Goal: Navigation & Orientation: Understand site structure

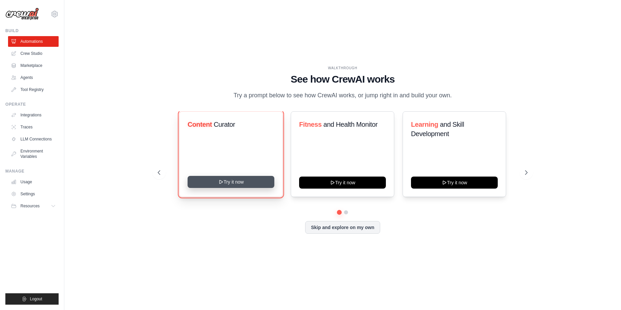
click at [205, 180] on button "Try it now" at bounding box center [231, 182] width 87 height 12
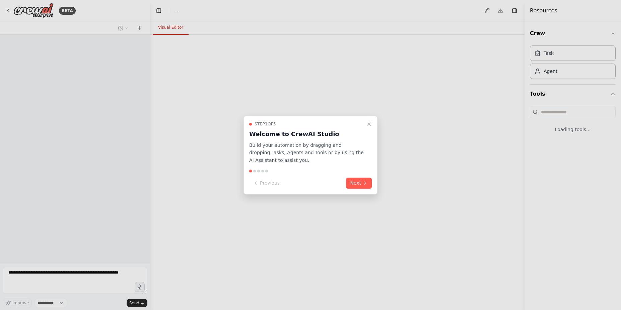
select select "****"
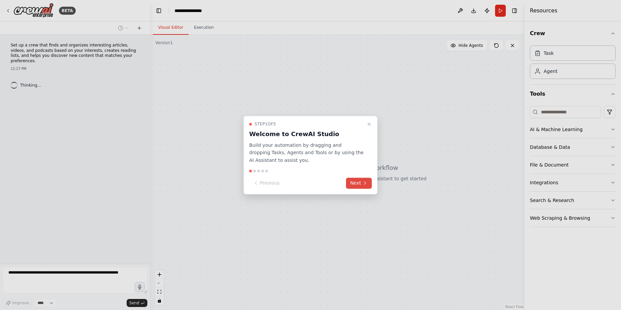
click at [360, 182] on button "Next" at bounding box center [359, 183] width 26 height 11
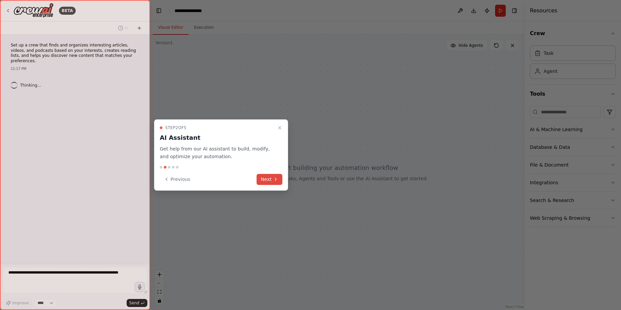
click at [276, 180] on icon at bounding box center [275, 179] width 5 height 5
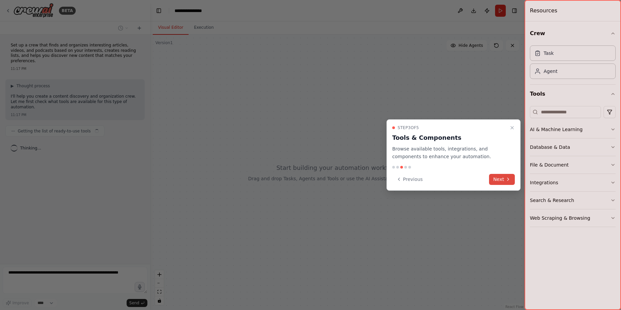
click at [506, 183] on button "Next" at bounding box center [502, 179] width 26 height 11
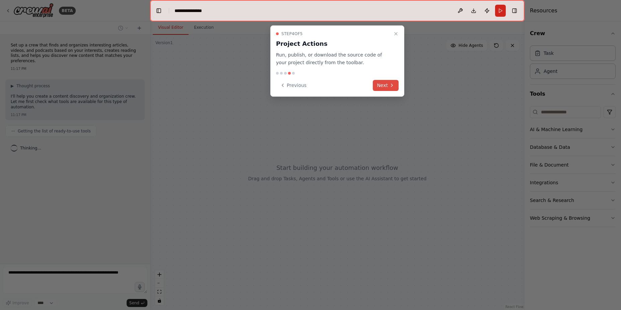
click at [388, 83] on button "Next" at bounding box center [386, 85] width 26 height 11
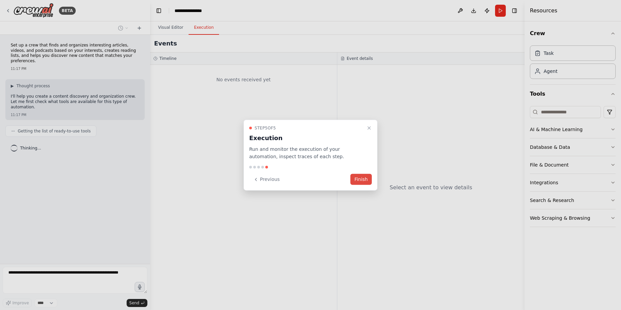
click at [364, 176] on button "Finish" at bounding box center [360, 179] width 21 height 11
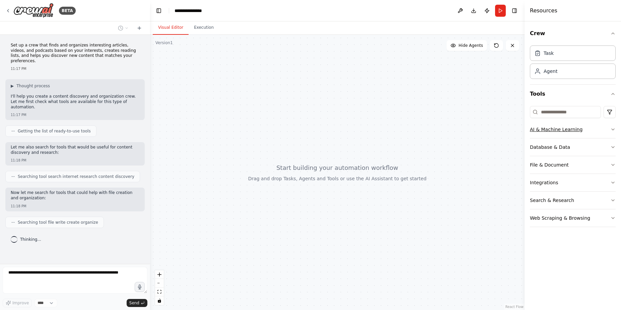
click at [577, 132] on div "AI & Machine Learning" at bounding box center [556, 129] width 53 height 7
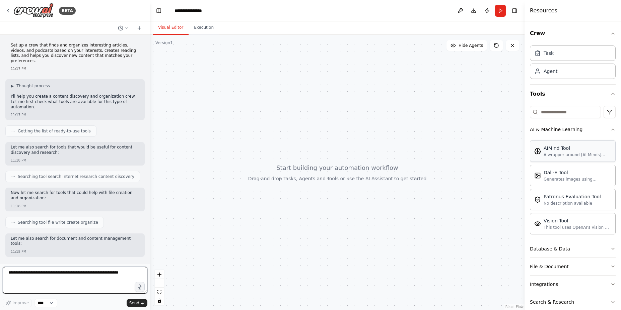
scroll to position [38, 0]
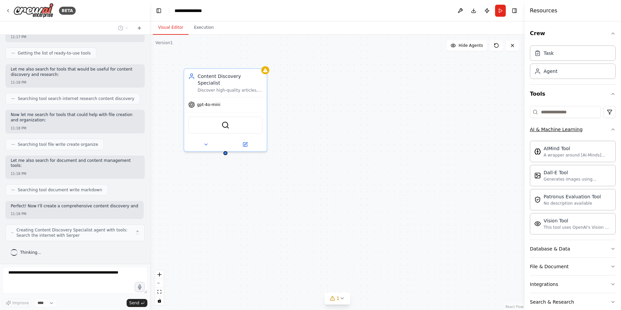
click at [565, 134] on button "AI & Machine Learning" at bounding box center [573, 129] width 86 height 17
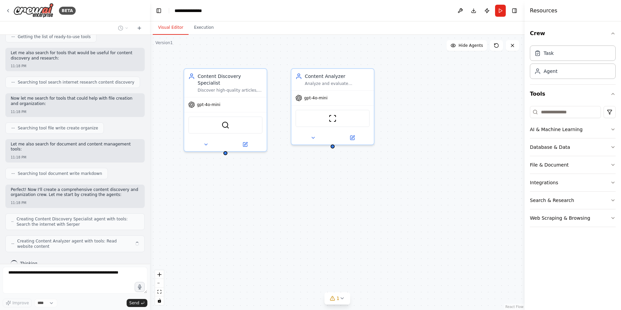
scroll to position [117, 0]
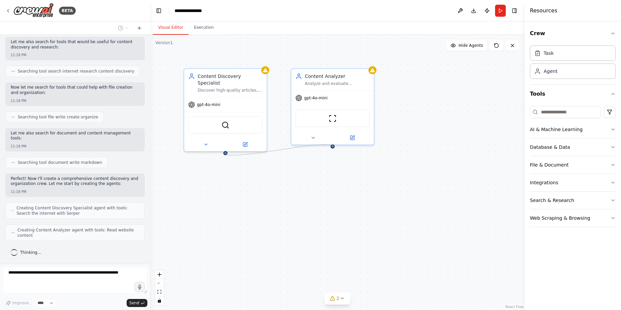
drag, startPoint x: 226, startPoint y: 156, endPoint x: 334, endPoint y: 147, distance: 108.2
click at [334, 147] on div "Content Discovery Specialist Discover high-quality articles, videos, and podcas…" at bounding box center [337, 173] width 374 height 276
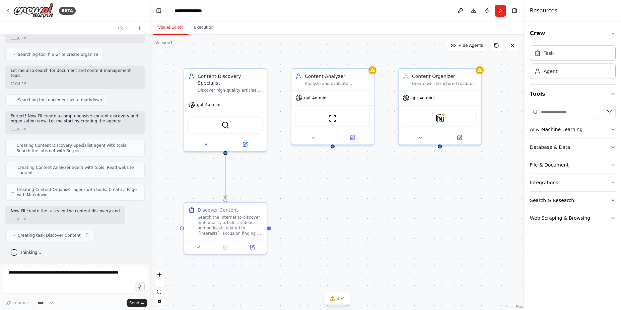
scroll to position [184, 0]
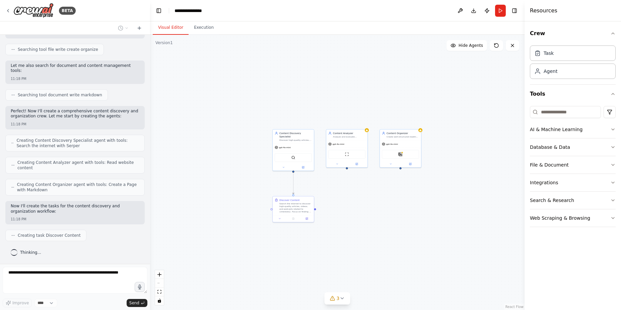
drag, startPoint x: 311, startPoint y: 173, endPoint x: 360, endPoint y: 194, distance: 53.1
click at [360, 194] on div ".deletable-edge-delete-btn { width: 20px; height: 20px; border: 0px solid #ffff…" at bounding box center [337, 173] width 374 height 276
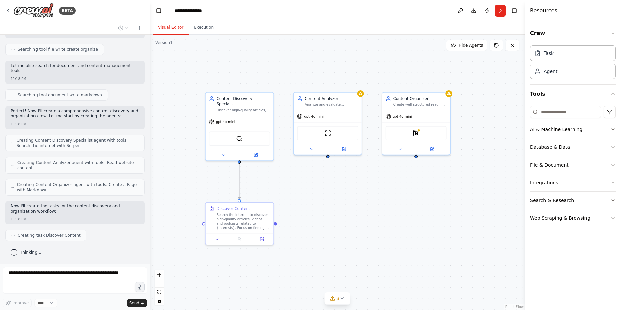
drag, startPoint x: 359, startPoint y: 194, endPoint x: 348, endPoint y: 199, distance: 12.0
click at [348, 199] on div ".deletable-edge-delete-btn { width: 20px; height: 20px; border: 0px solid #ffff…" at bounding box center [337, 173] width 374 height 276
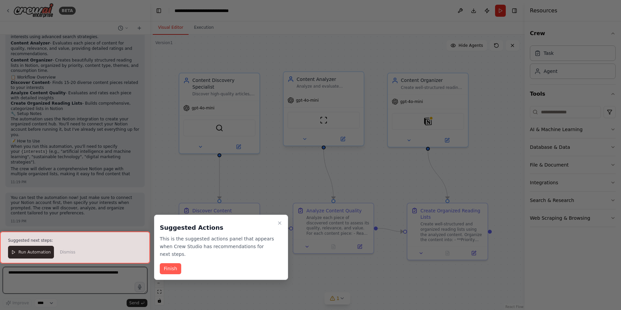
scroll to position [562, 0]
click at [173, 269] on button "Finish" at bounding box center [170, 269] width 21 height 11
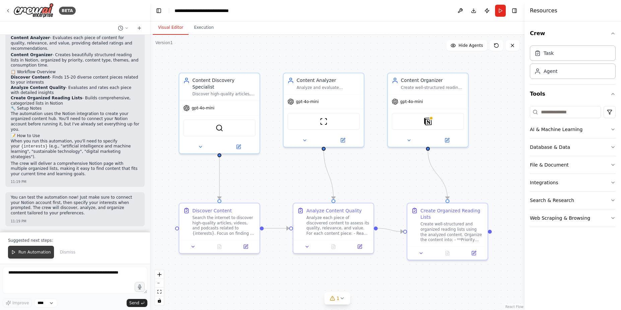
click at [38, 250] on span "Run Automation" at bounding box center [34, 252] width 32 height 5
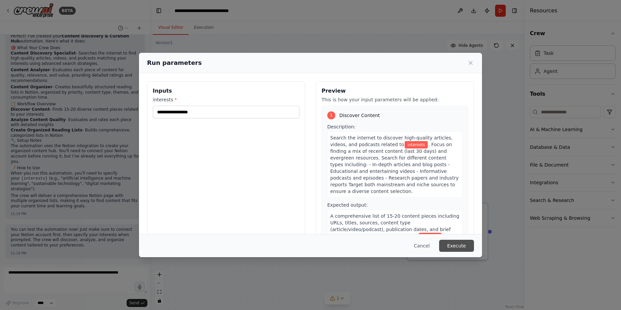
click at [459, 241] on button "Execute" at bounding box center [456, 246] width 35 height 12
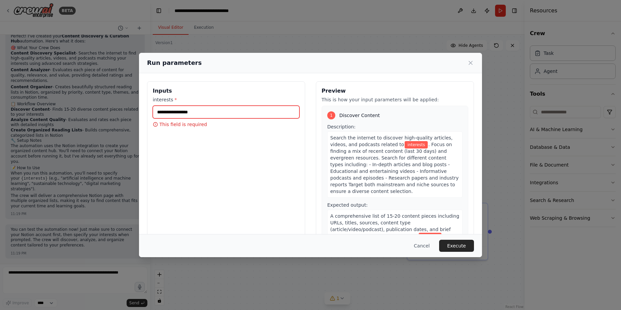
click at [245, 116] on input "interests *" at bounding box center [226, 112] width 147 height 13
type input "*******"
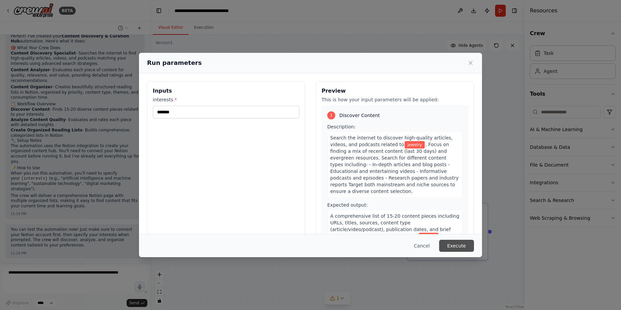
click at [451, 244] on button "Execute" at bounding box center [456, 246] width 35 height 12
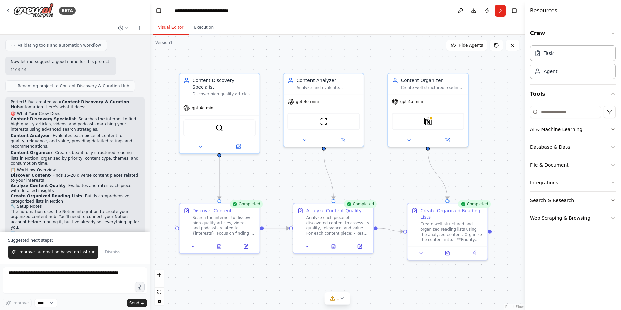
scroll to position [281, 0]
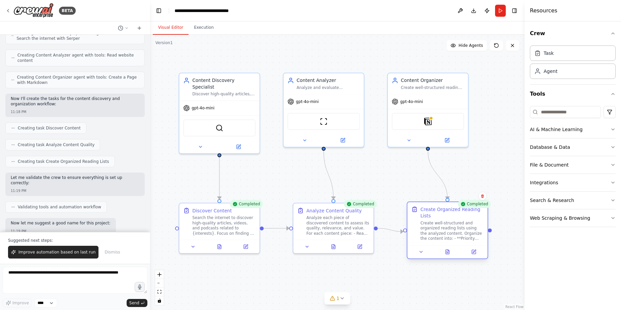
click at [444, 228] on div "Create well-structured and organized reading lists using the analyzed content. …" at bounding box center [451, 231] width 63 height 21
click at [445, 252] on icon at bounding box center [447, 251] width 5 height 5
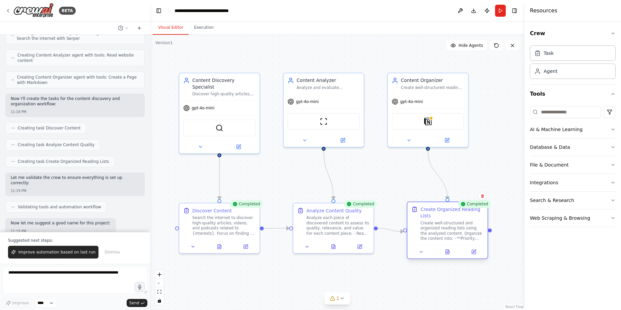
click at [443, 247] on div at bounding box center [447, 251] width 80 height 13
click at [443, 250] on button at bounding box center [447, 252] width 27 height 8
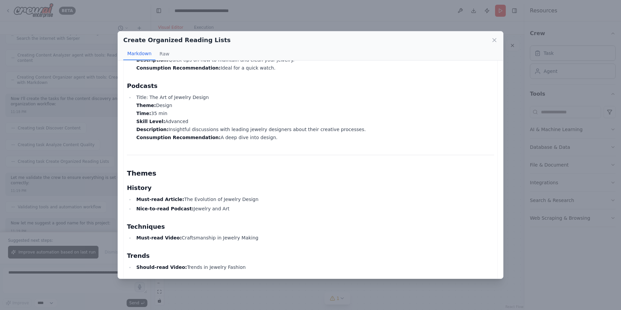
scroll to position [884, 0]
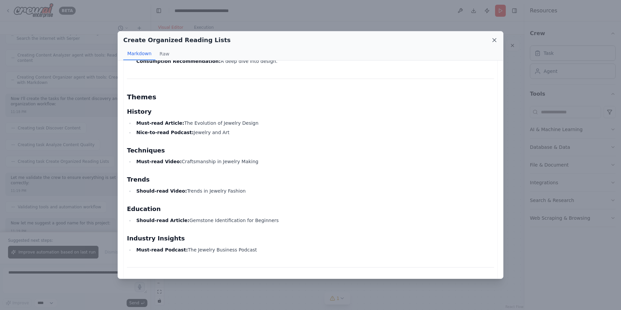
click at [495, 38] on icon at bounding box center [494, 40] width 7 height 7
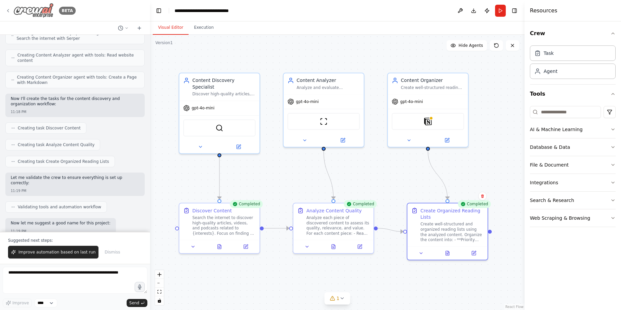
click at [55, 9] on div "BETA" at bounding box center [40, 10] width 70 height 15
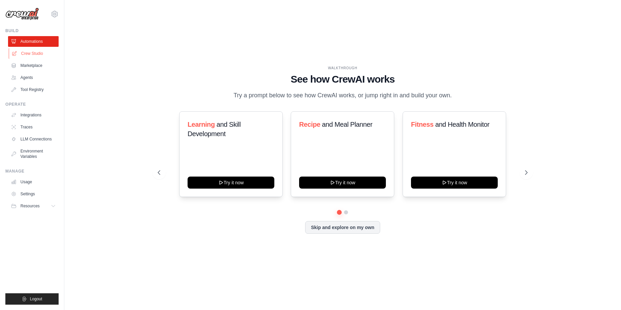
click at [37, 53] on link "Crew Studio" at bounding box center [34, 53] width 51 height 11
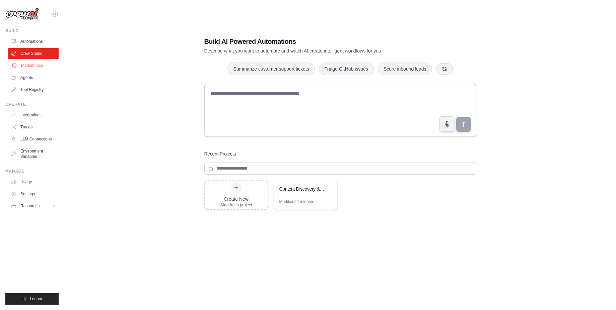
click at [35, 67] on link "Marketplace" at bounding box center [34, 65] width 51 height 11
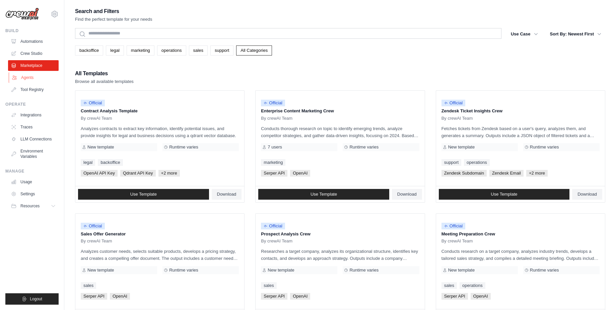
click at [33, 74] on link "Agents" at bounding box center [34, 77] width 51 height 11
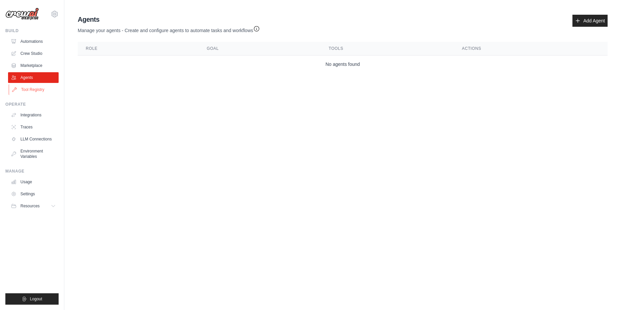
click at [31, 89] on link "Tool Registry" at bounding box center [34, 89] width 51 height 11
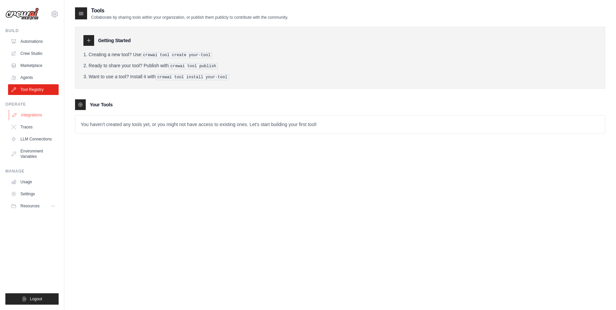
click at [27, 113] on link "Integrations" at bounding box center [34, 115] width 51 height 11
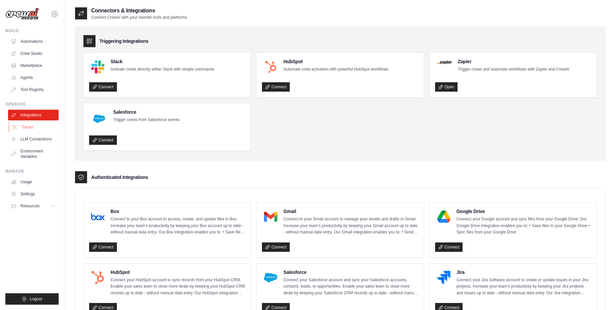
click at [26, 125] on link "Traces" at bounding box center [34, 127] width 51 height 11
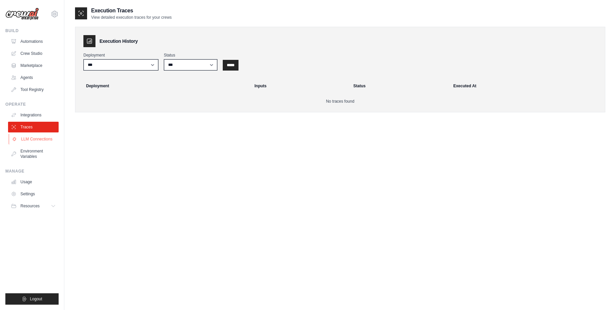
click at [27, 137] on link "LLM Connections" at bounding box center [34, 139] width 51 height 11
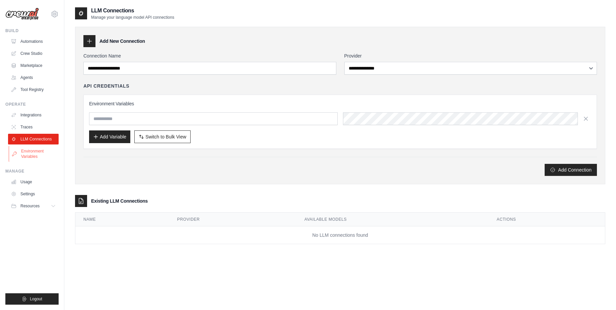
click at [29, 156] on link "Environment Variables" at bounding box center [34, 154] width 51 height 16
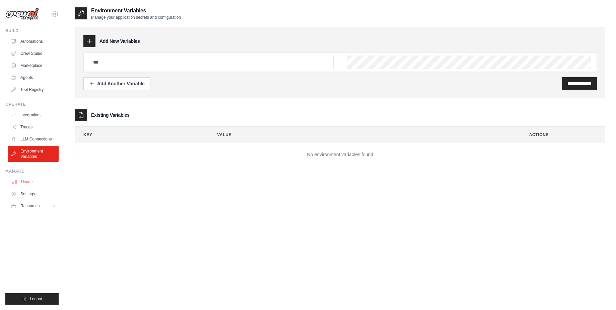
click at [28, 177] on link "Usage" at bounding box center [34, 182] width 51 height 11
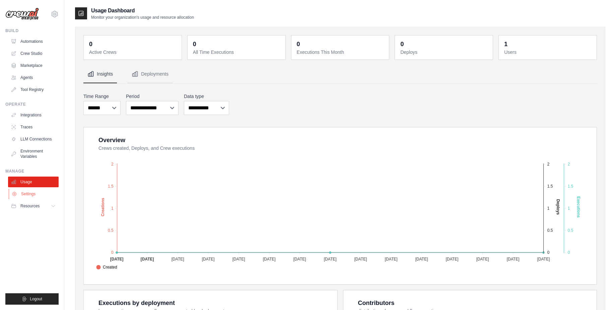
click at [30, 193] on link "Settings" at bounding box center [34, 194] width 51 height 11
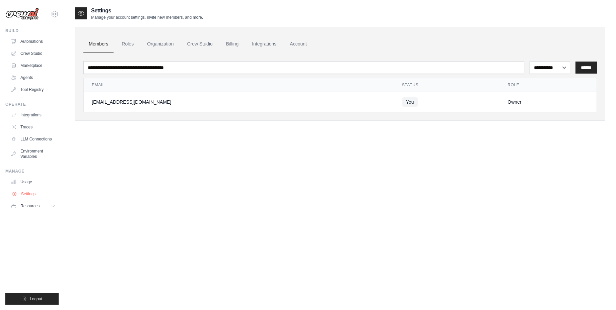
click at [34, 199] on link "Settings" at bounding box center [34, 194] width 51 height 11
click at [34, 204] on span "Resources" at bounding box center [30, 206] width 19 height 5
click at [42, 218] on span "Documentation" at bounding box center [37, 217] width 27 height 5
